Goal: Transaction & Acquisition: Book appointment/travel/reservation

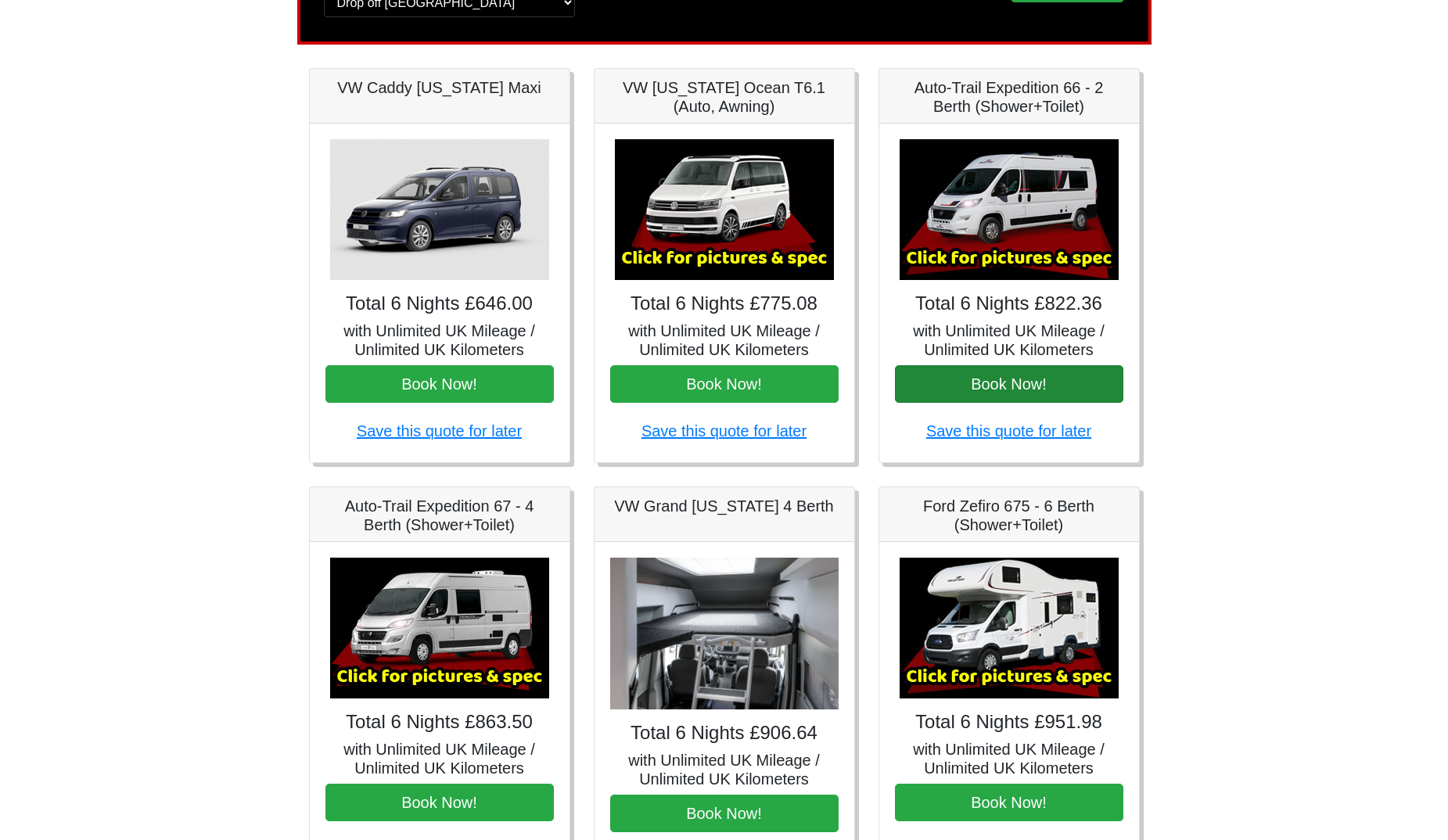
scroll to position [313, 0]
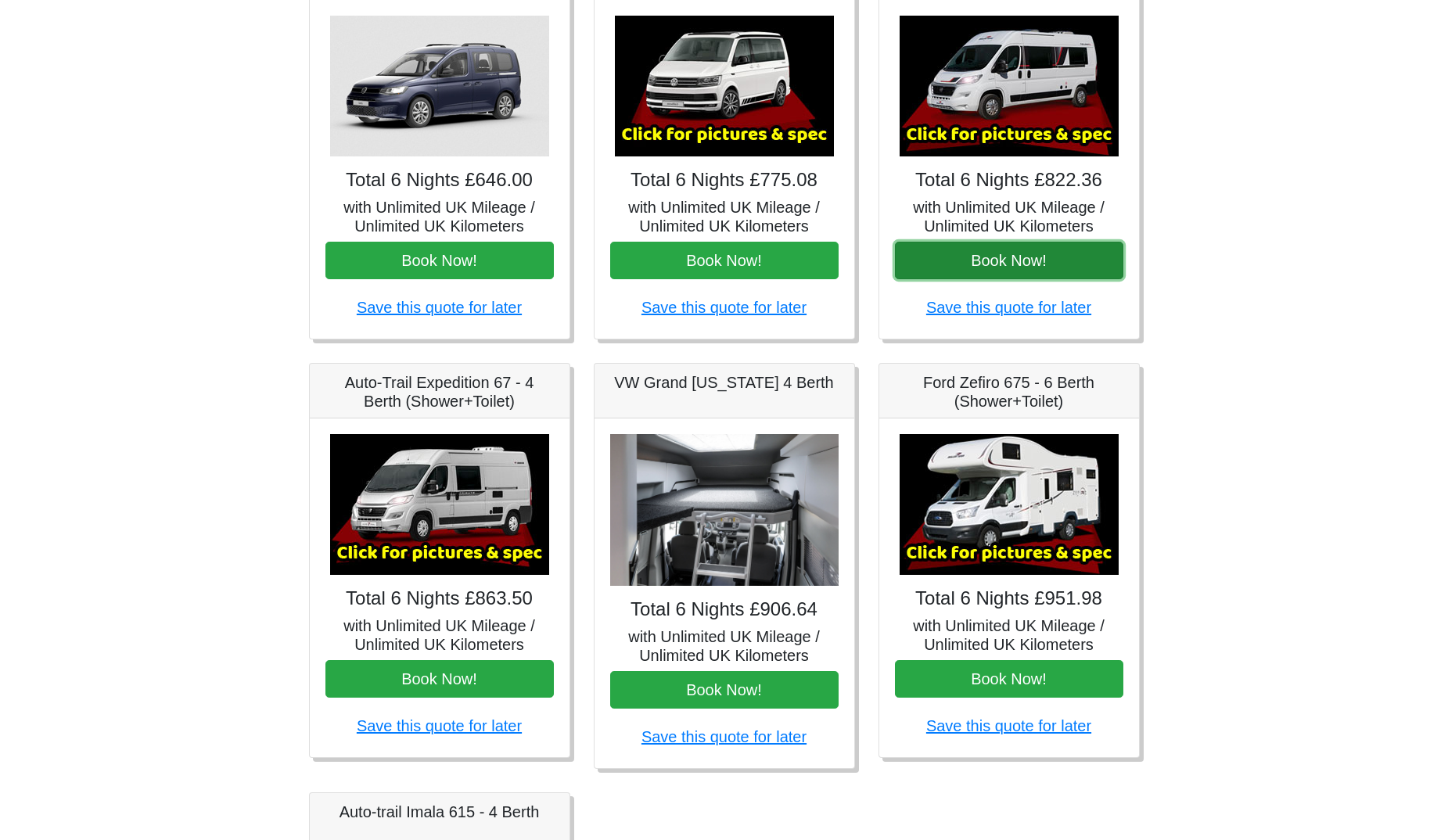
click at [1017, 263] on button "Book Now!" at bounding box center [1009, 260] width 228 height 38
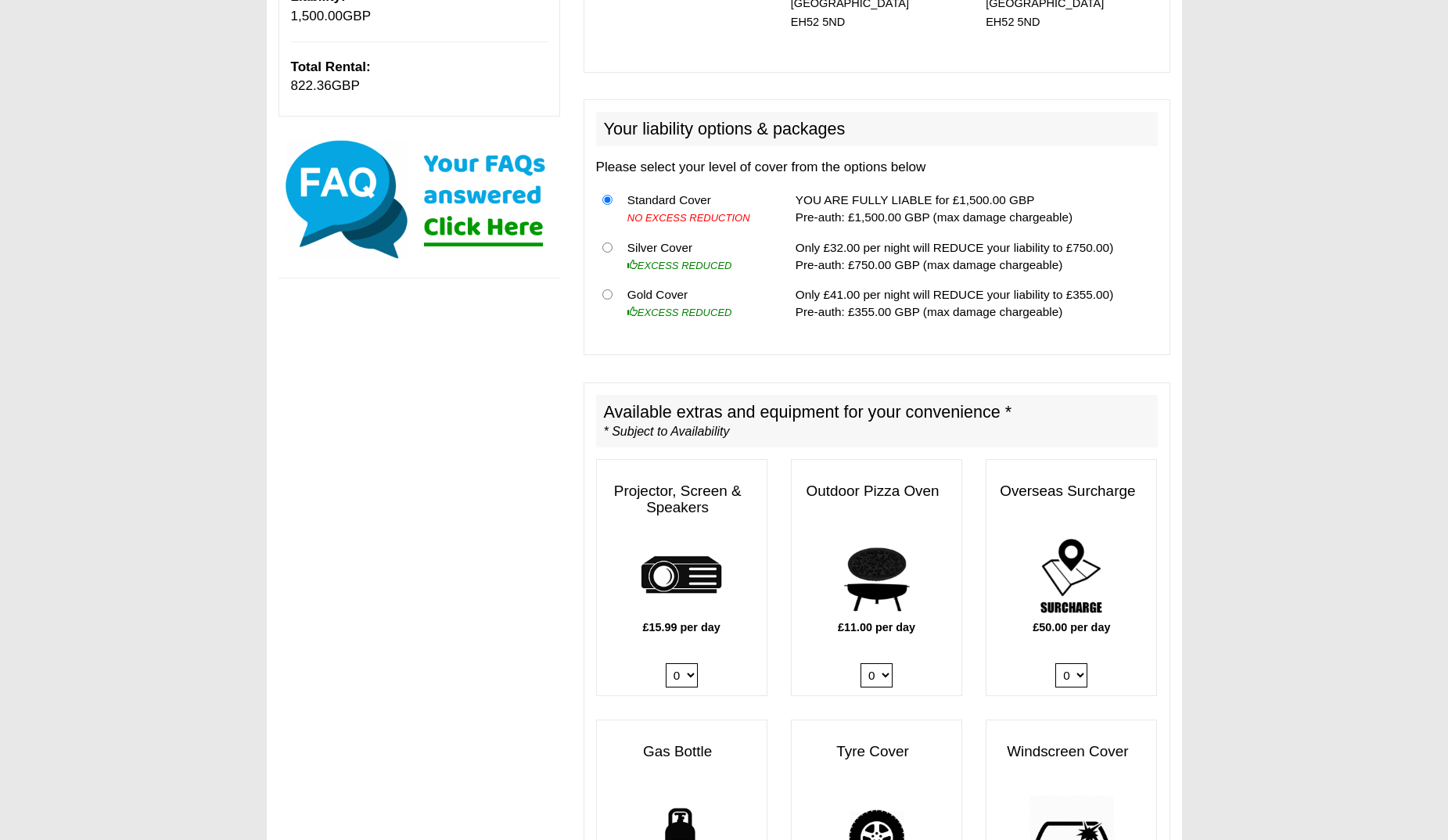
scroll to position [522, 0]
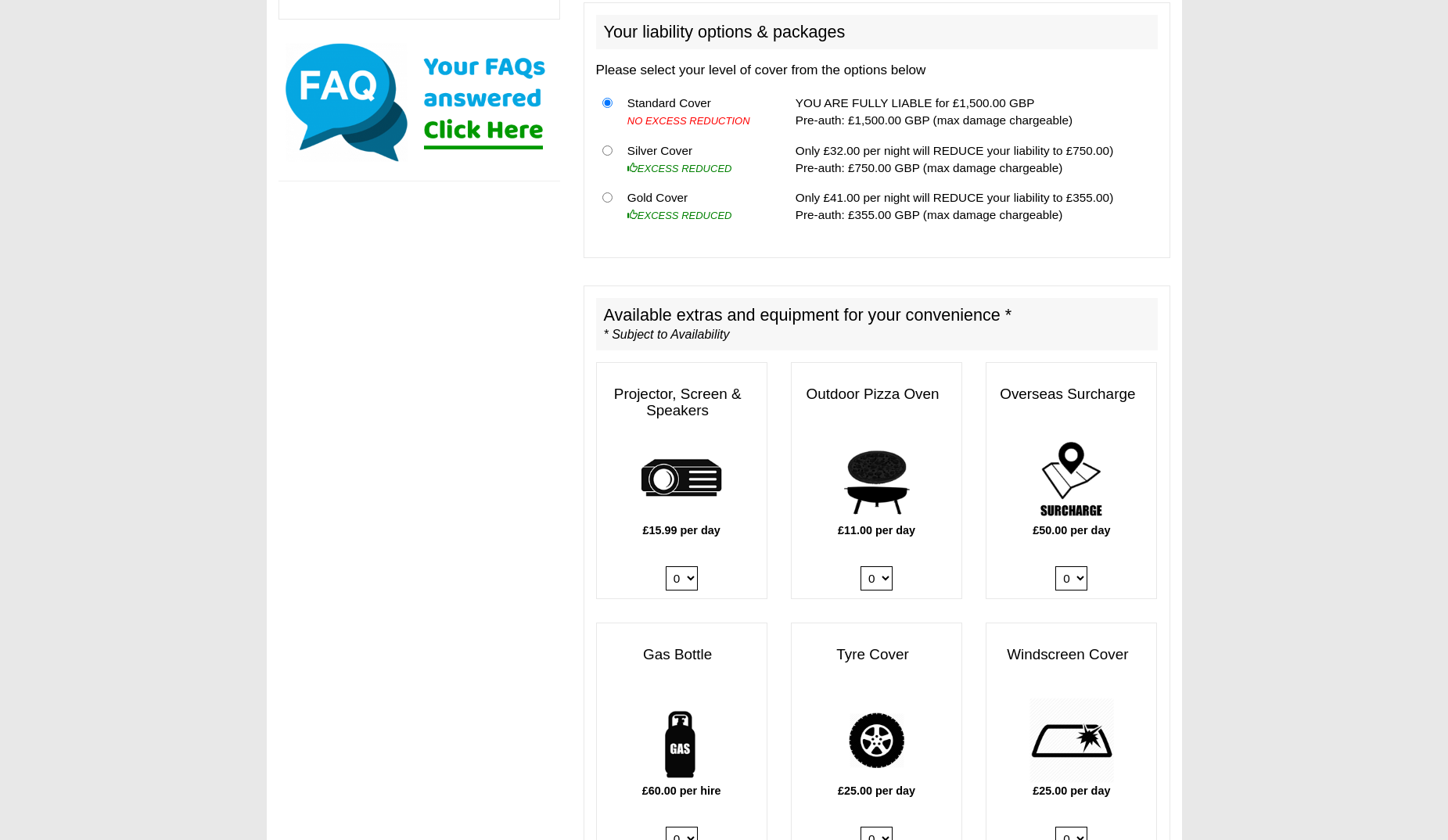
click at [1069, 568] on select "0 1" at bounding box center [1071, 578] width 32 height 24
click at [1075, 568] on select "0 1" at bounding box center [1071, 578] width 32 height 24
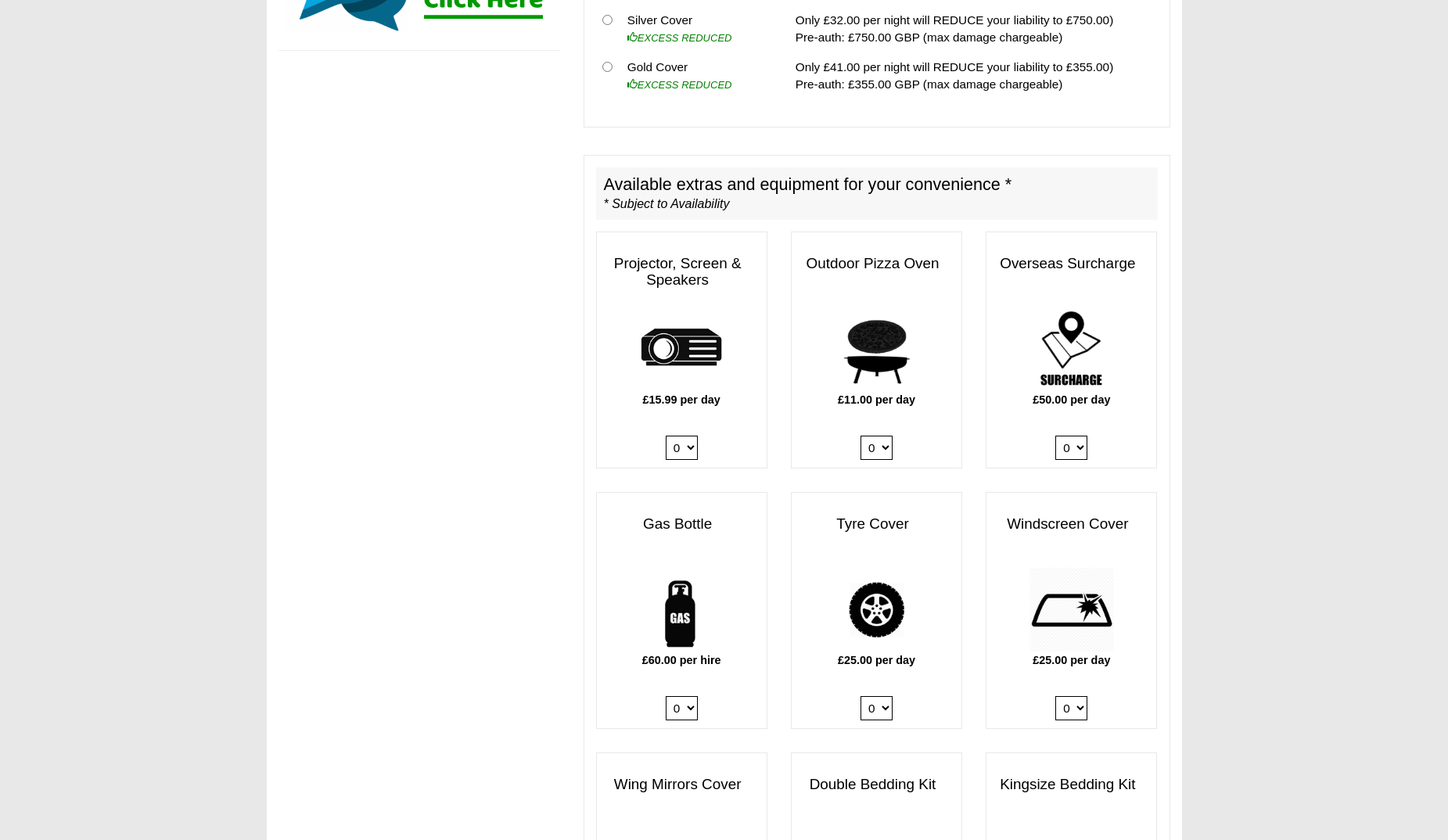
scroll to position [729, 0]
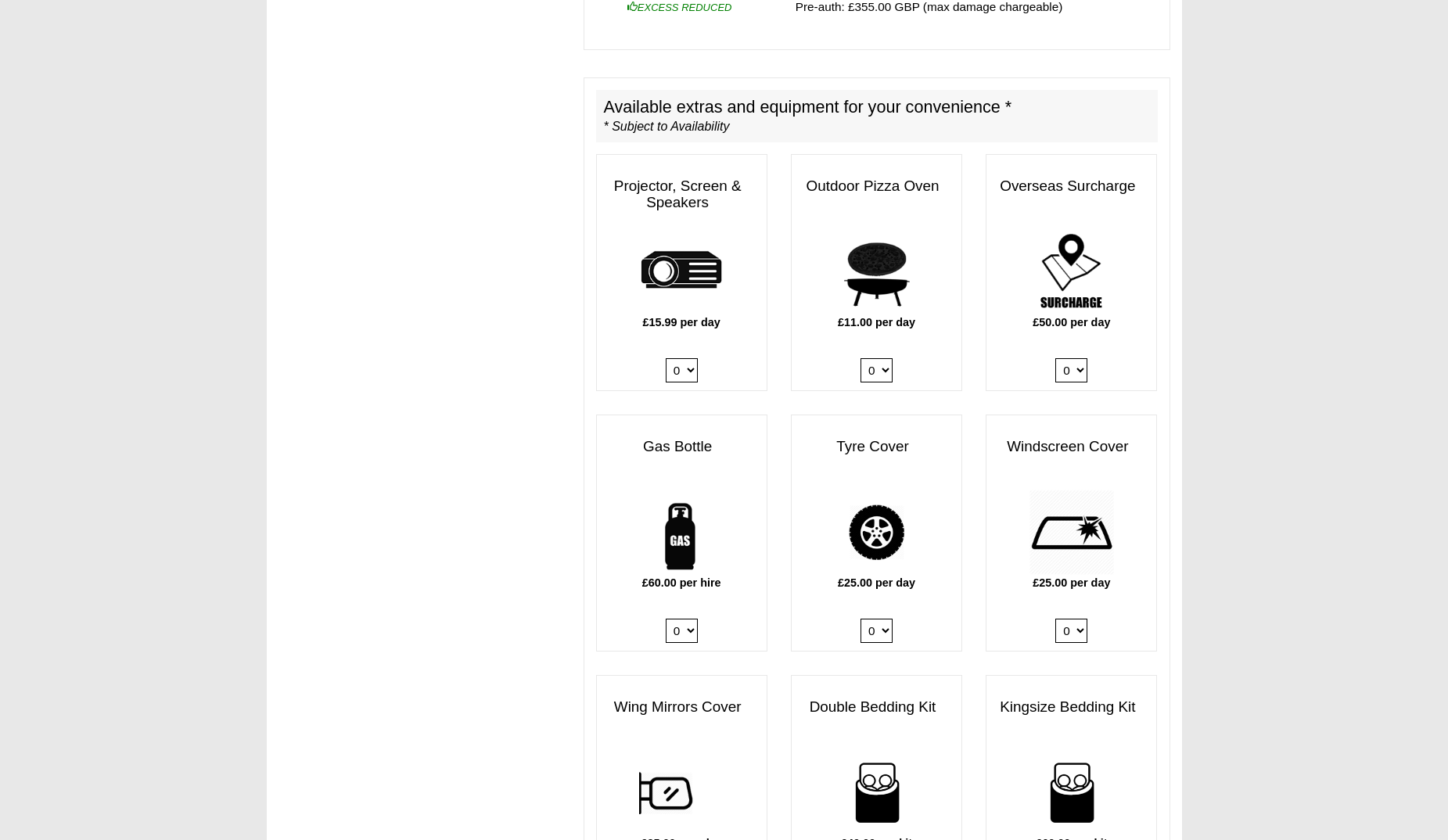
click at [688, 618] on select "0 1" at bounding box center [682, 630] width 32 height 24
select select "Gas Bottle x QTY 1 @ 60.00 GBP per hire."
click at [666, 618] on select "0 1" at bounding box center [682, 630] width 32 height 24
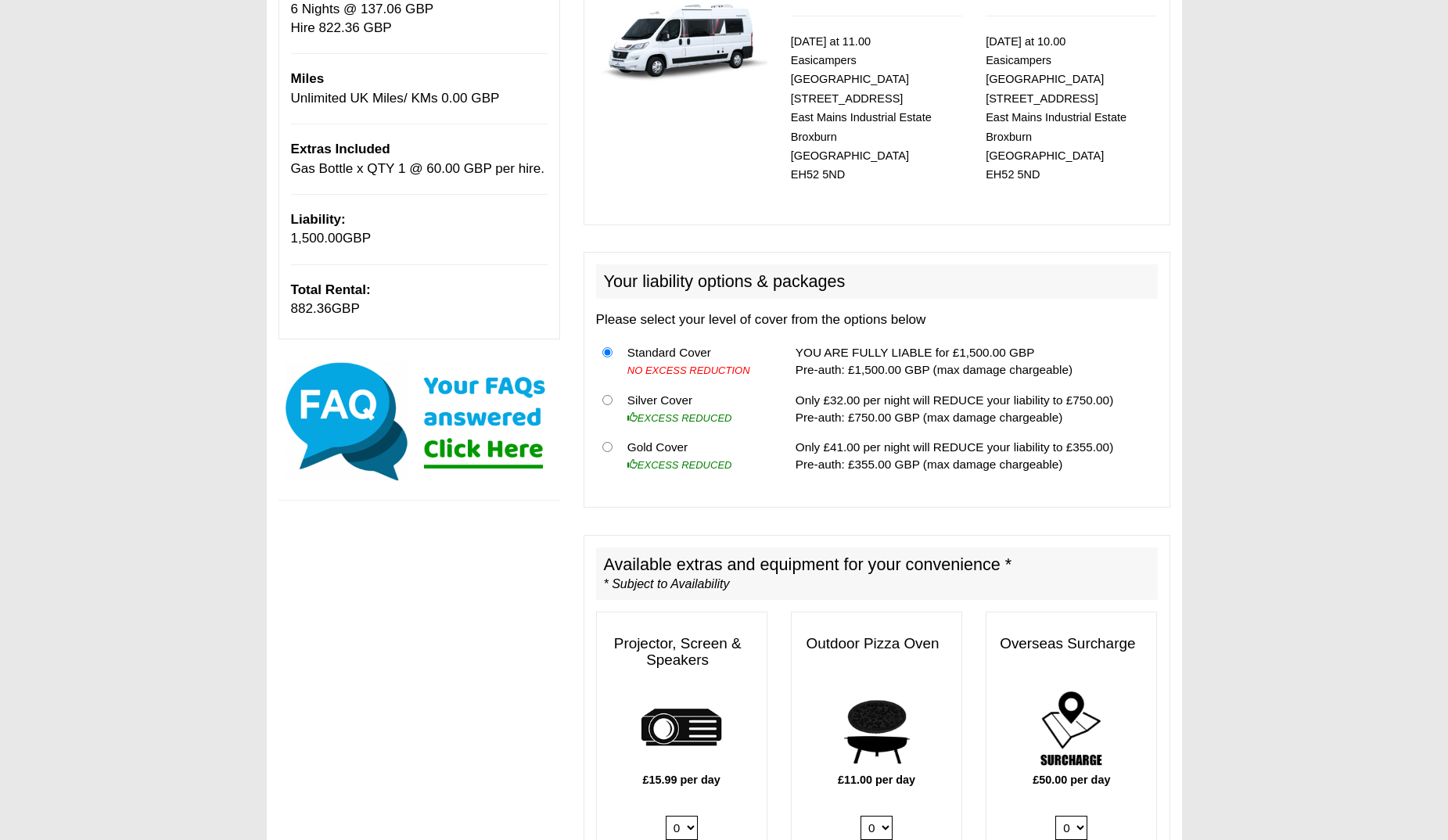
scroll to position [0, 0]
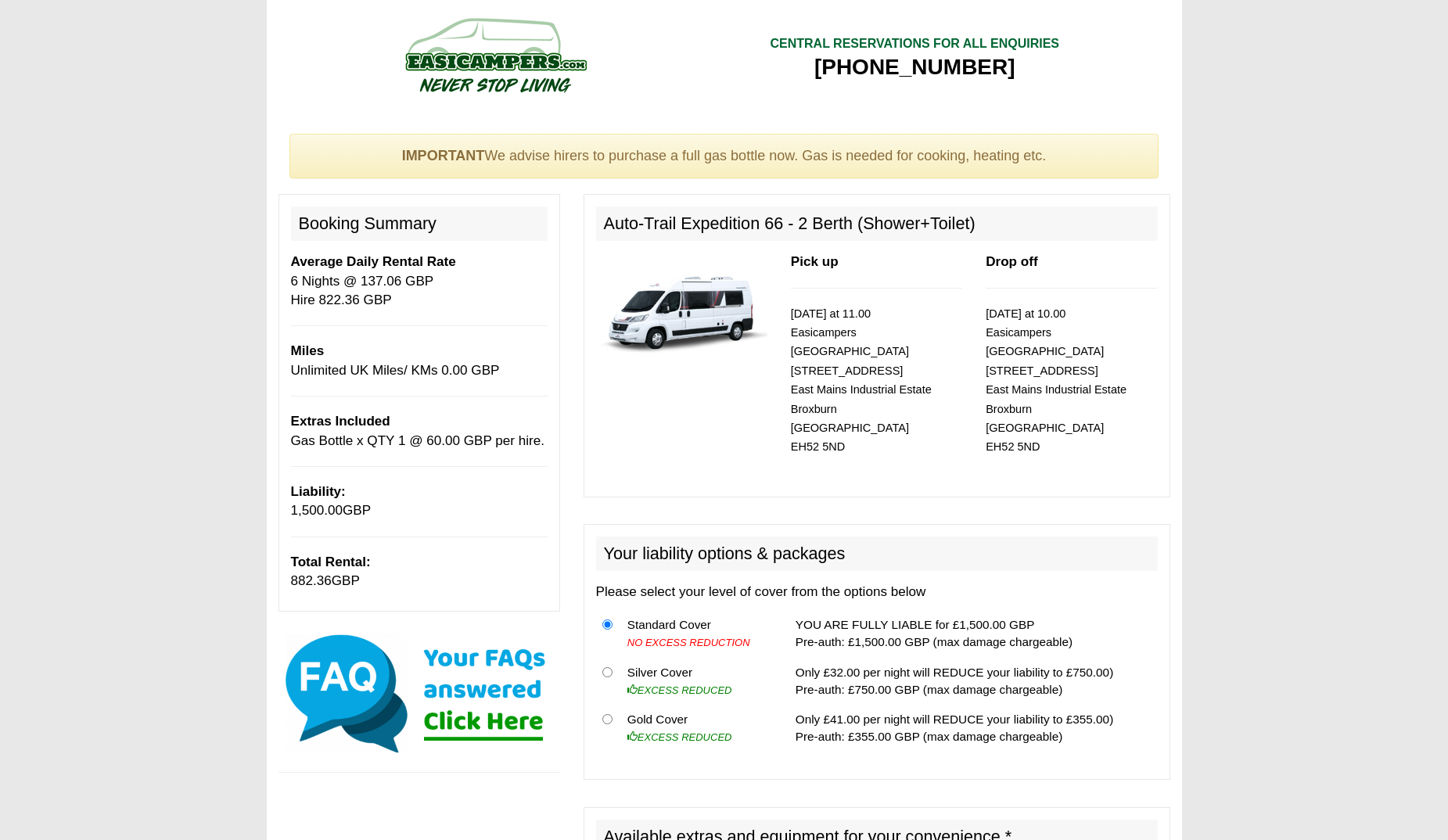
click at [477, 291] on p "Average Daily Rental Rate 6 Nights @ 137.06 GBP Hire 822.36 GBP" at bounding box center [420, 281] width 257 height 57
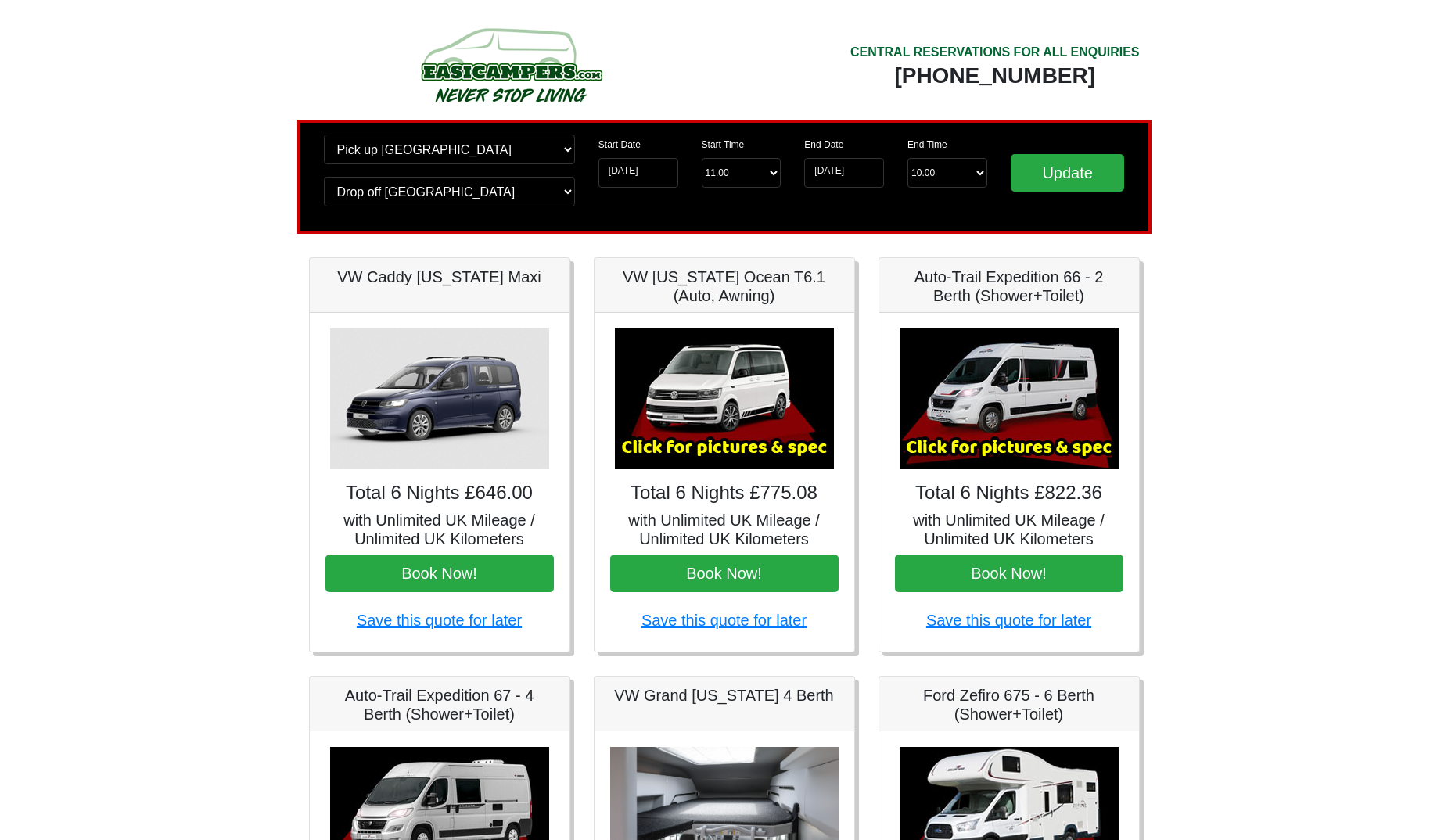
click at [715, 465] on img at bounding box center [724, 399] width 219 height 141
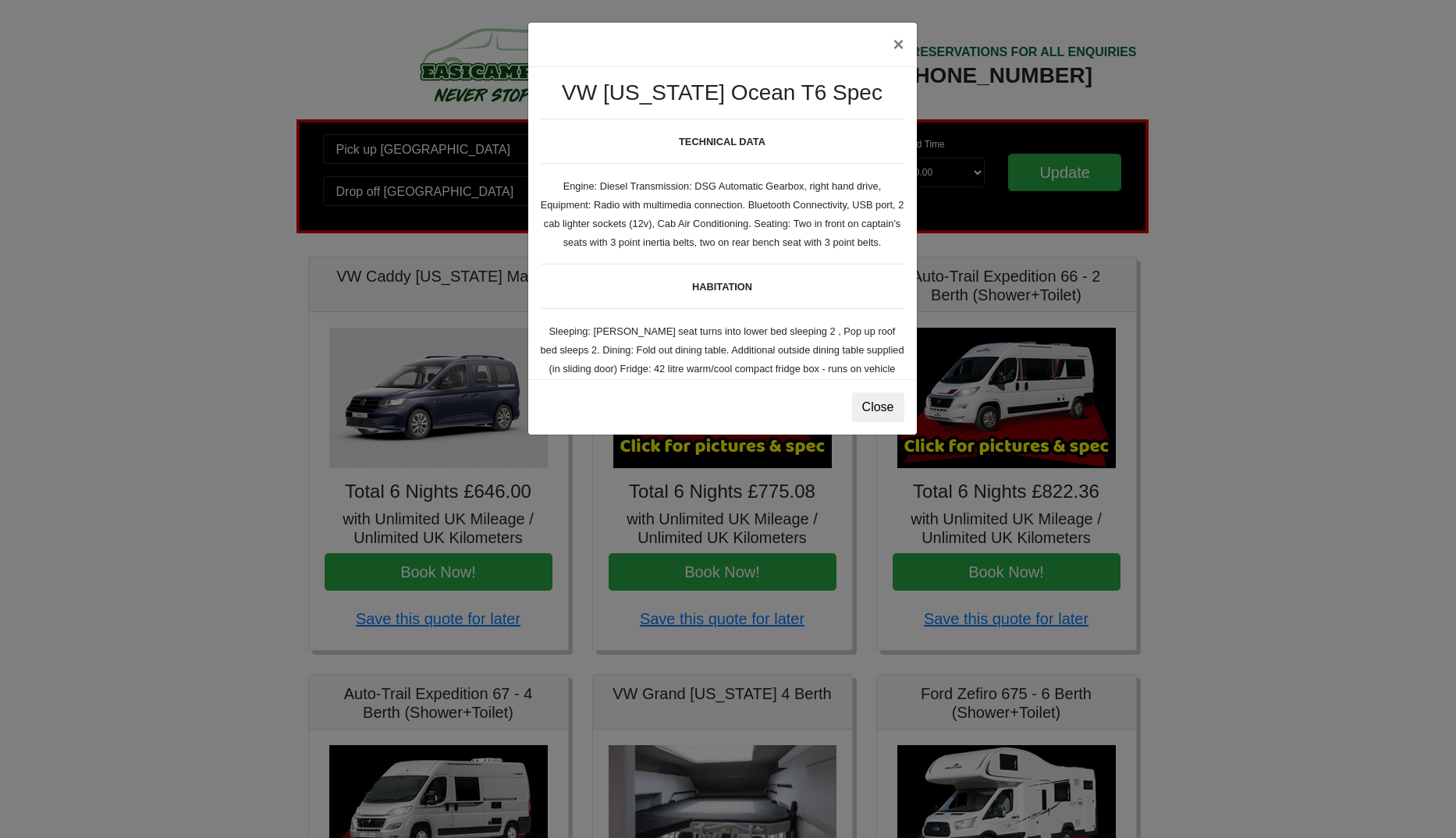
click at [726, 559] on div "× VW [US_STATE] Ocean T6 Spec TECHNICAL DATA Engine: Diesel Transmission: DSG A…" at bounding box center [728, 419] width 1456 height 838
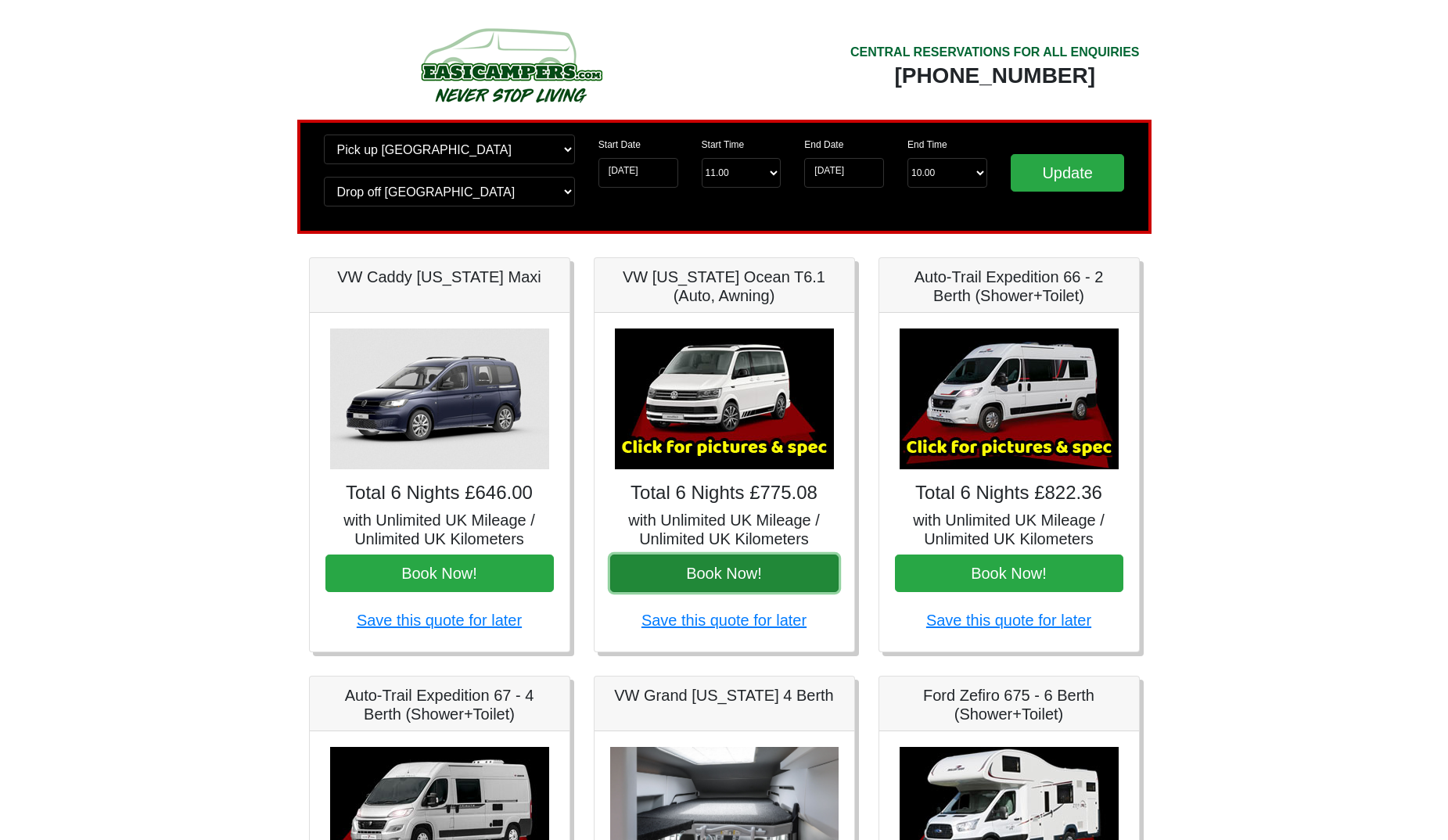
click at [771, 560] on button "Book Now!" at bounding box center [724, 573] width 228 height 38
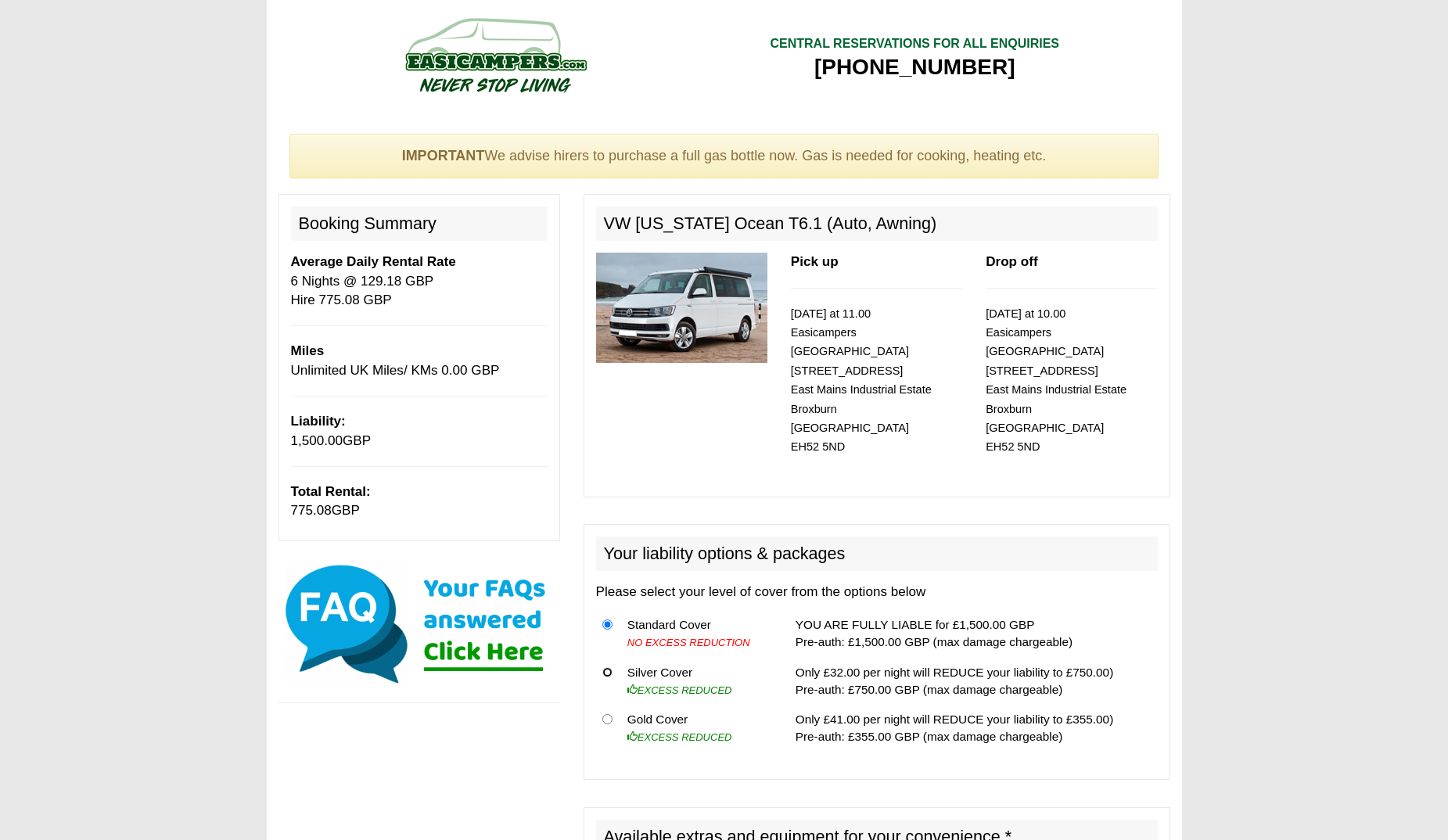
click at [606, 667] on input "radio" at bounding box center [608, 672] width 10 height 10
radio input "true"
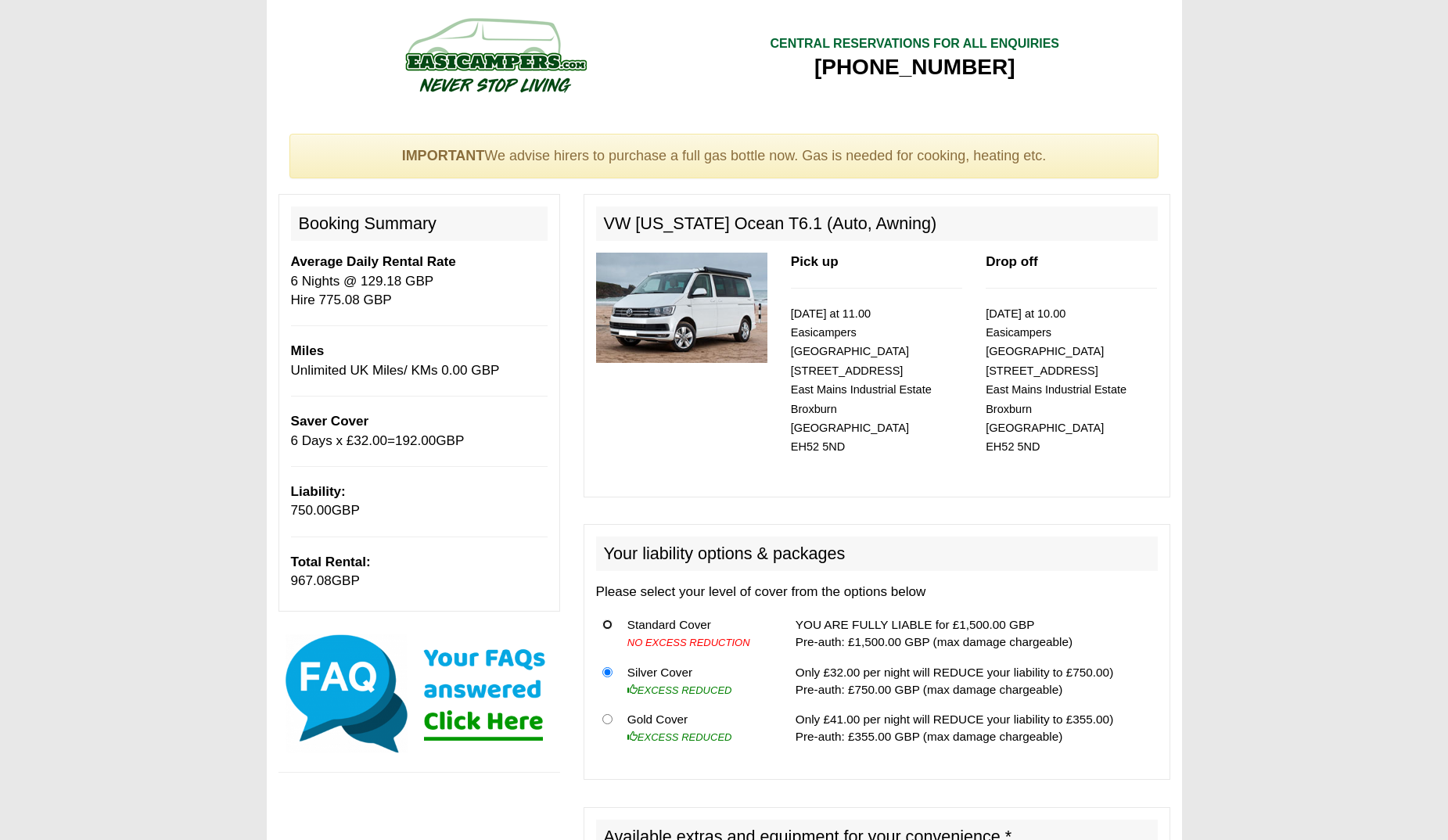
click at [604, 619] on input "radio" at bounding box center [608, 624] width 10 height 10
radio input "true"
